Goal: Task Accomplishment & Management: Use online tool/utility

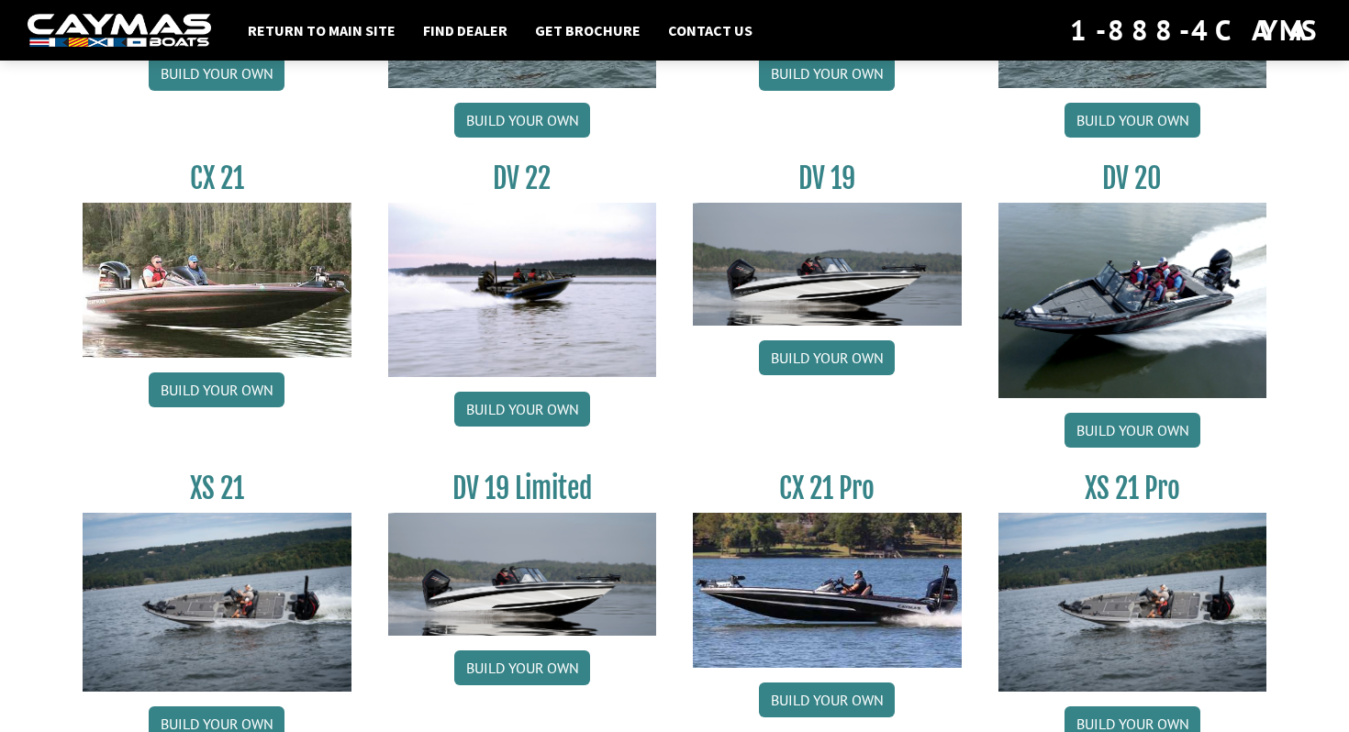
scroll to position [2193, 0]
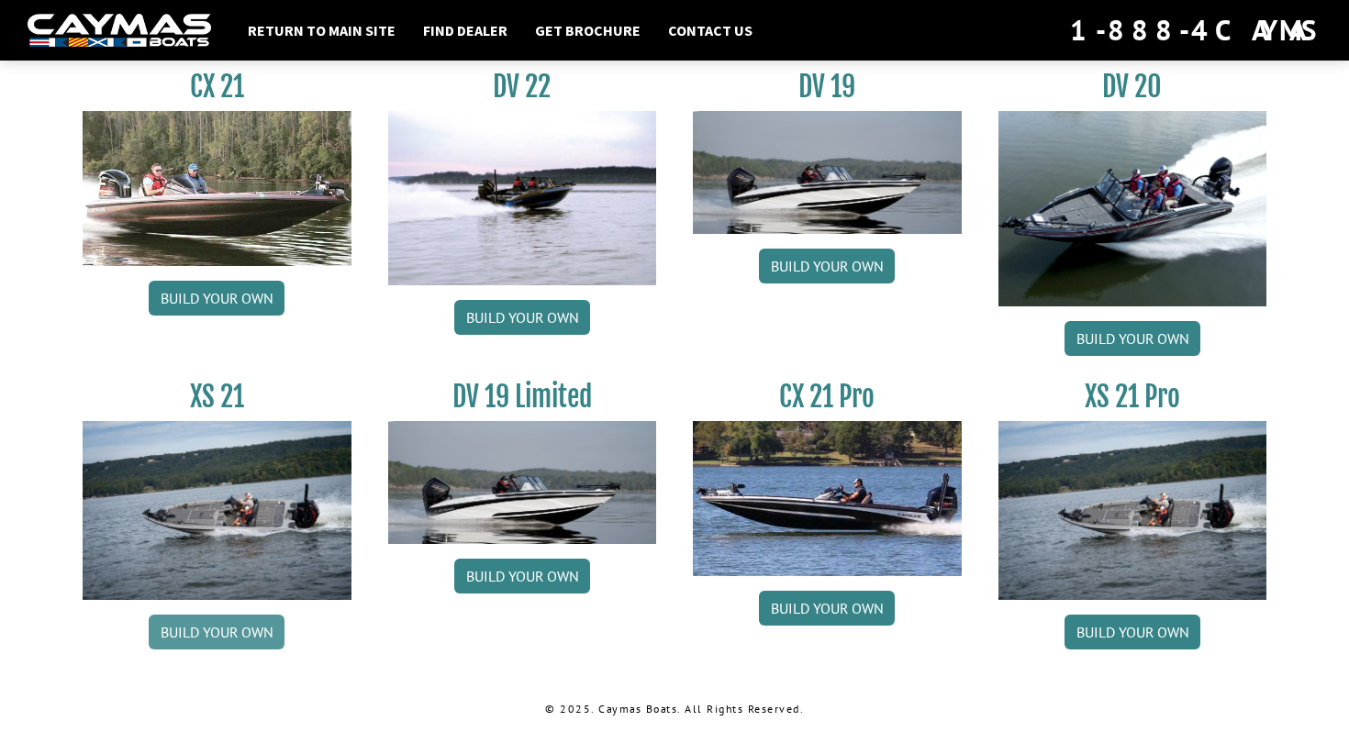
click at [239, 622] on link "Build your own" at bounding box center [217, 632] width 136 height 35
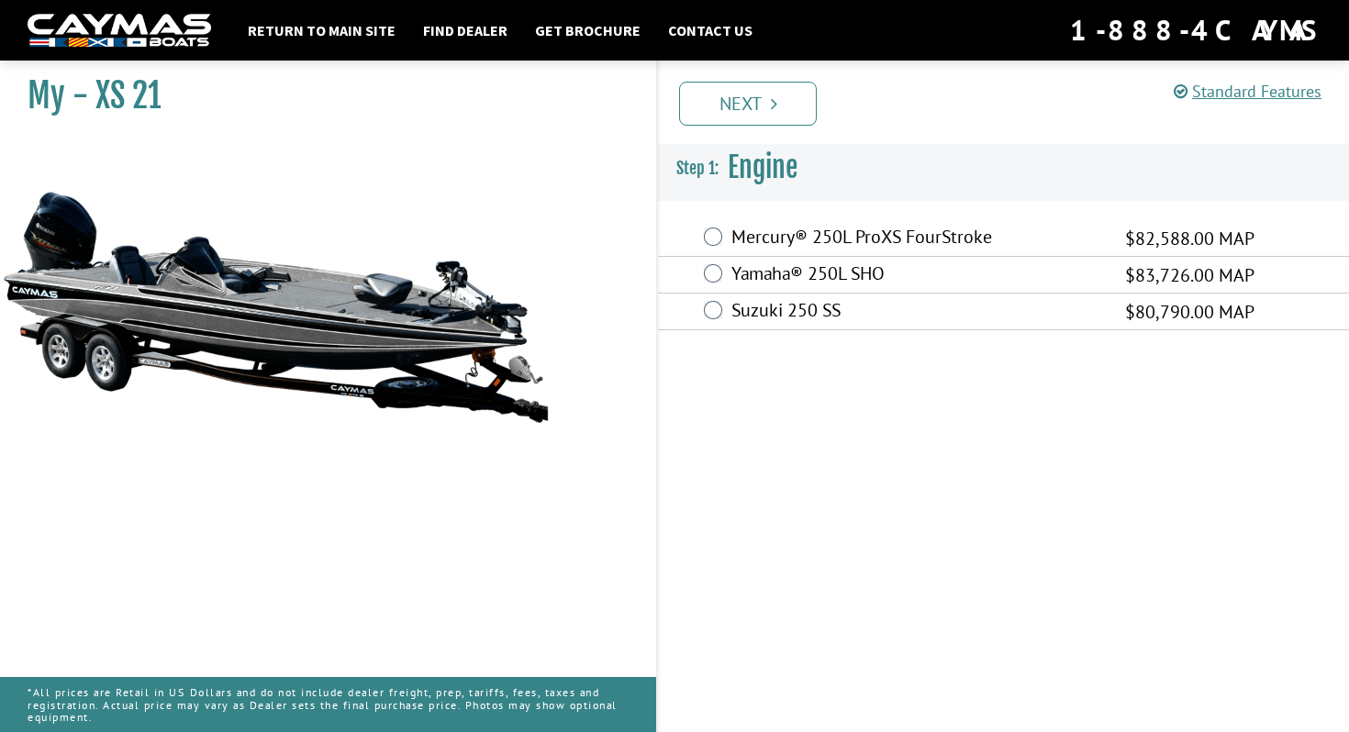
click at [762, 234] on label "Mercury® 250L ProXS FourStroke" at bounding box center [916, 239] width 371 height 27
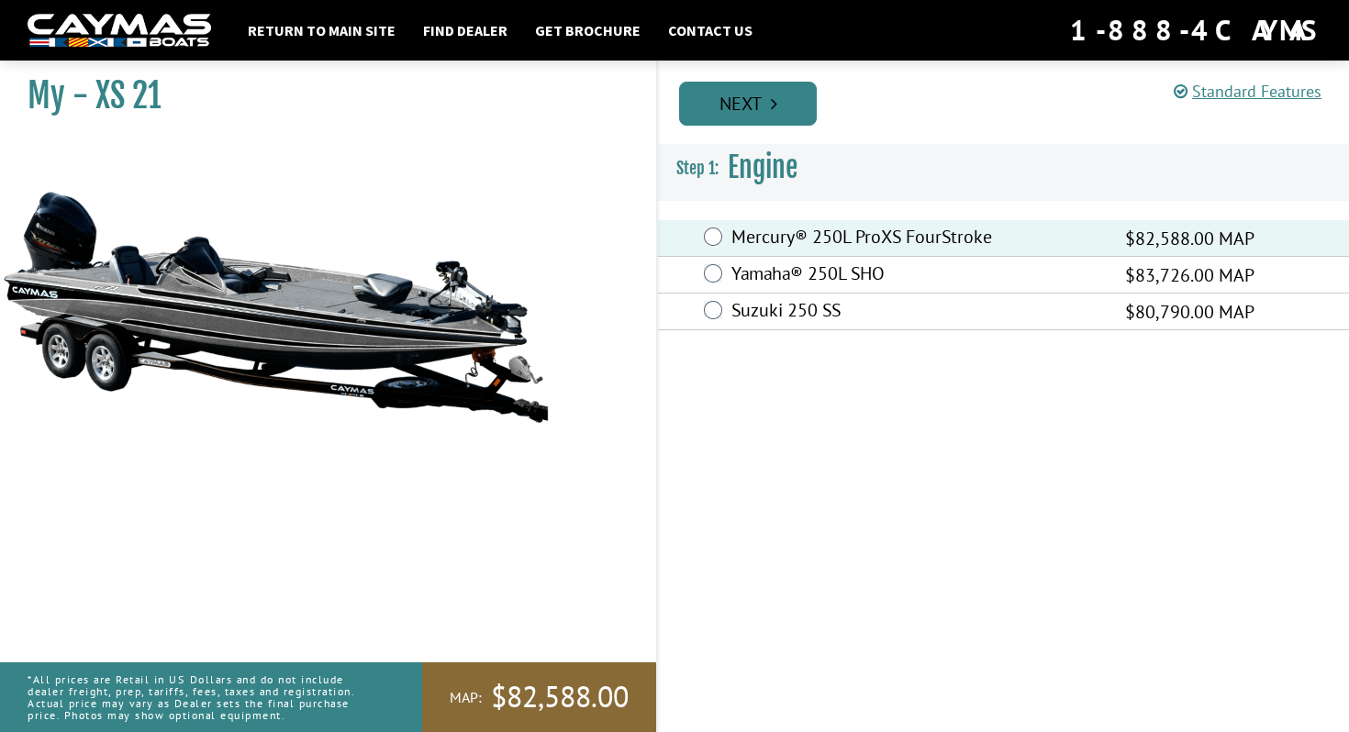
click at [760, 93] on link "Next" at bounding box center [748, 104] width 138 height 44
